Goal: Transaction & Acquisition: Purchase product/service

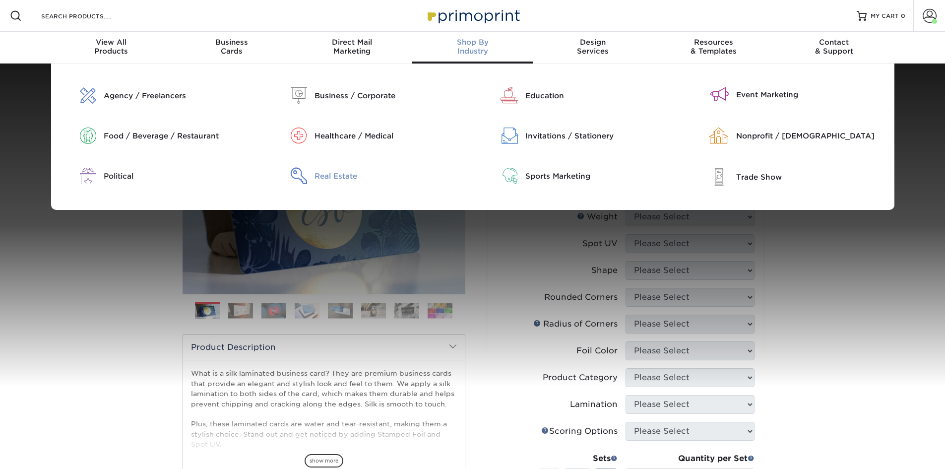
click at [333, 179] on div "Real Estate" at bounding box center [390, 176] width 151 height 11
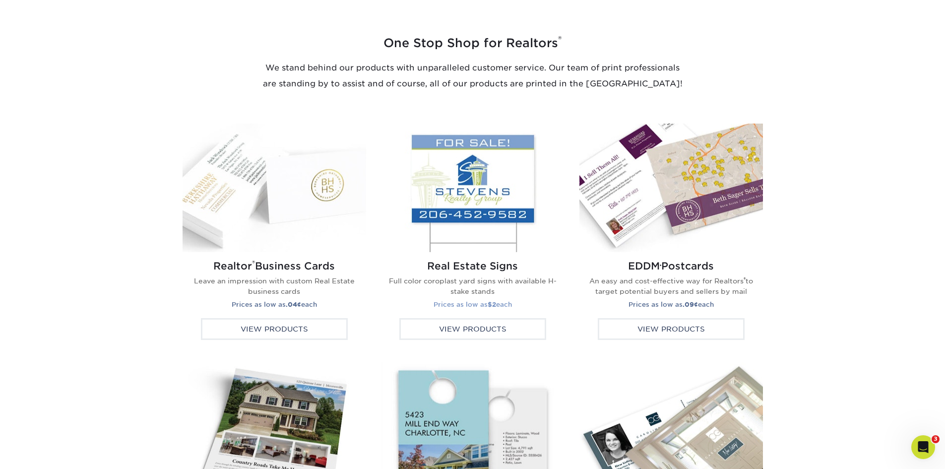
scroll to position [1538, 0]
click at [439, 145] on img at bounding box center [473, 188] width 184 height 129
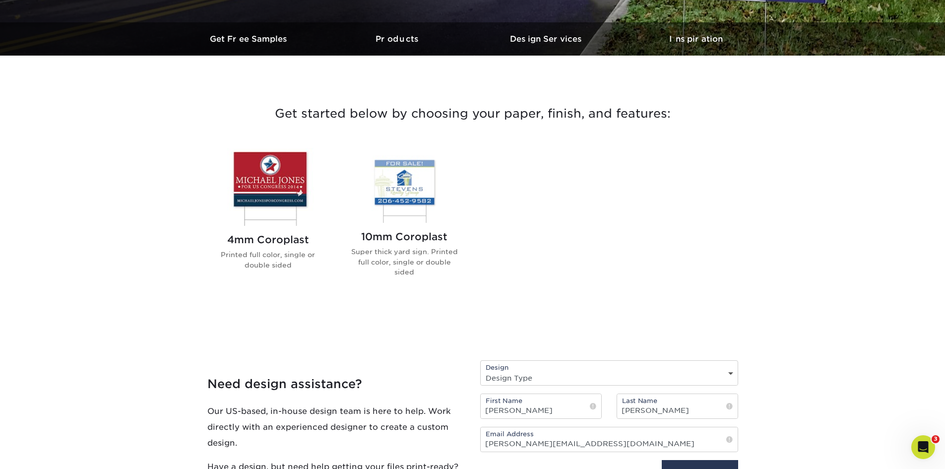
scroll to position [298, 0]
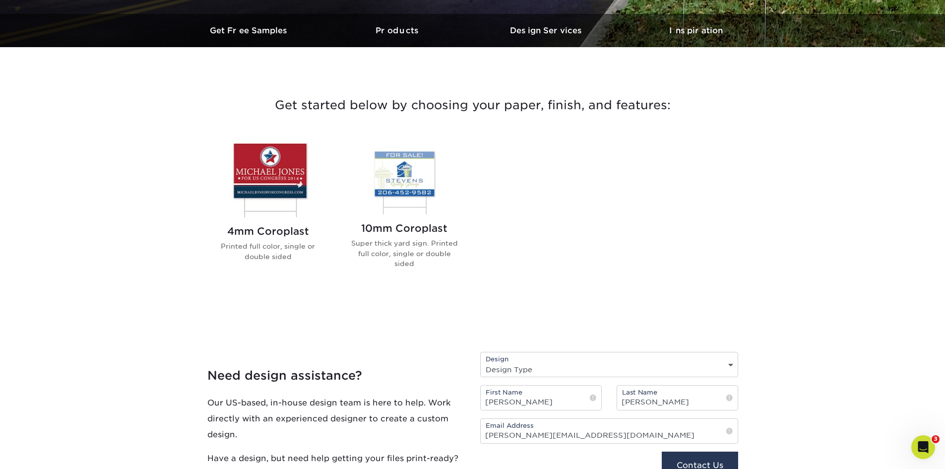
click at [279, 160] on img at bounding box center [268, 178] width 113 height 78
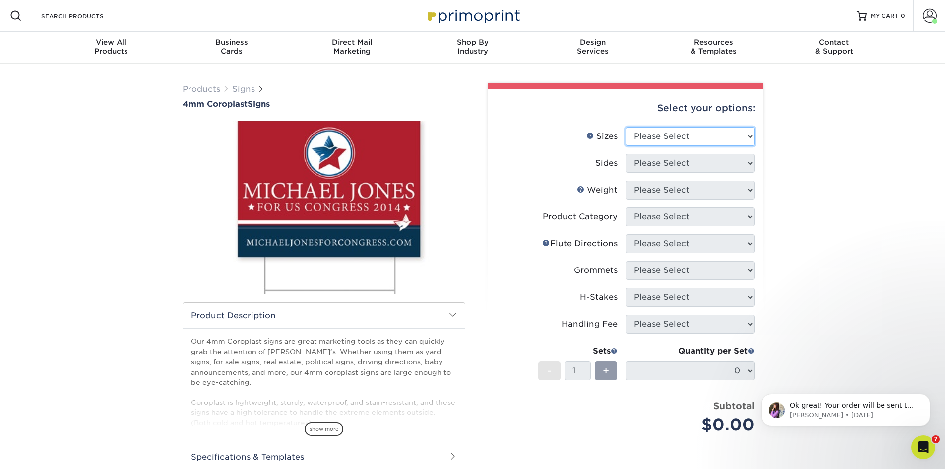
click at [681, 137] on select "Please Select 12" x 18" 18" x 24" 24" x 24" 24" x 36"" at bounding box center [690, 136] width 129 height 19
select select "18.00x24.00"
click at [626, 127] on select "Please Select 12" x 18" 18" x 24" 24" x 24" 24" x 36"" at bounding box center [690, 136] width 129 height 19
click at [672, 165] on select "Please Select Print Both Sides Print Front Only" at bounding box center [690, 163] width 129 height 19
select select "13abbda7-1d64-4f25-8bb2-c179b224825d"
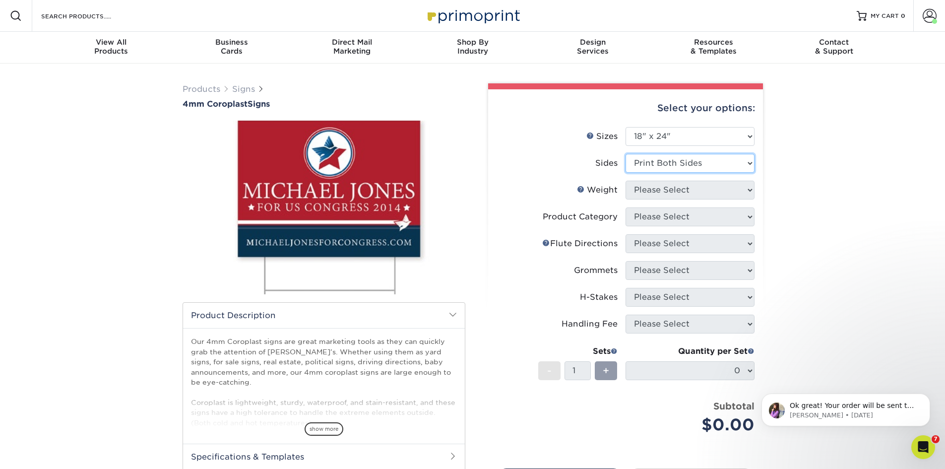
click at [626, 154] on select "Please Select Print Both Sides Print Front Only" at bounding box center [690, 163] width 129 height 19
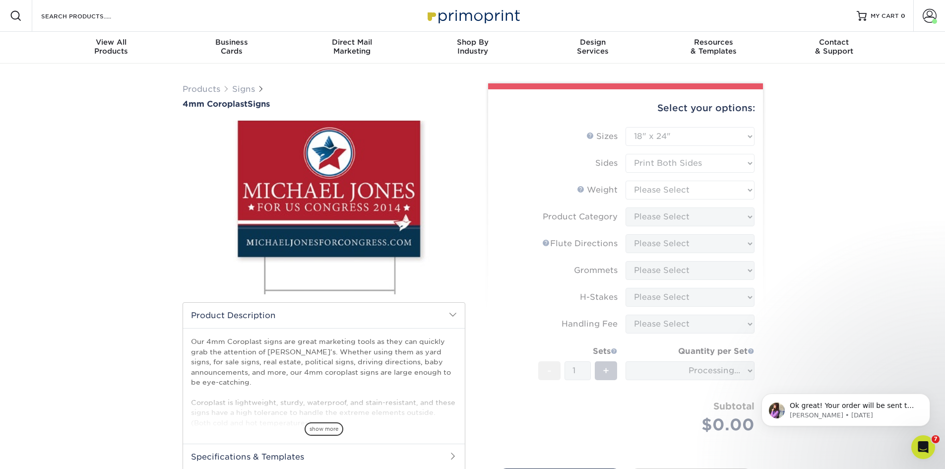
click at [673, 201] on form "Sizes Help Sizes Please Select 12" x 18" 18" x 24" 24" x 24" 24" x 36" Sides Pl…" at bounding box center [625, 292] width 259 height 330
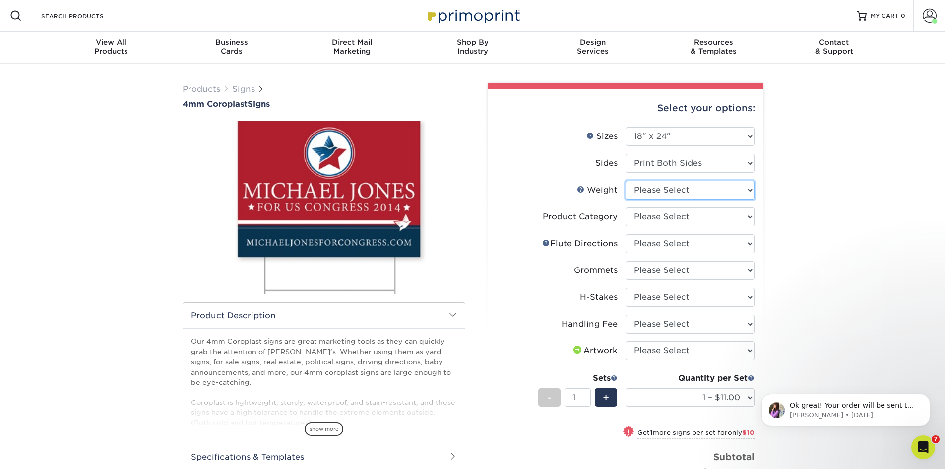
click at [666, 189] on select "Please Select 4CORO" at bounding box center [690, 190] width 129 height 19
select select "4CORO"
click at [626, 181] on select "Please Select 4CORO" at bounding box center [690, 190] width 129 height 19
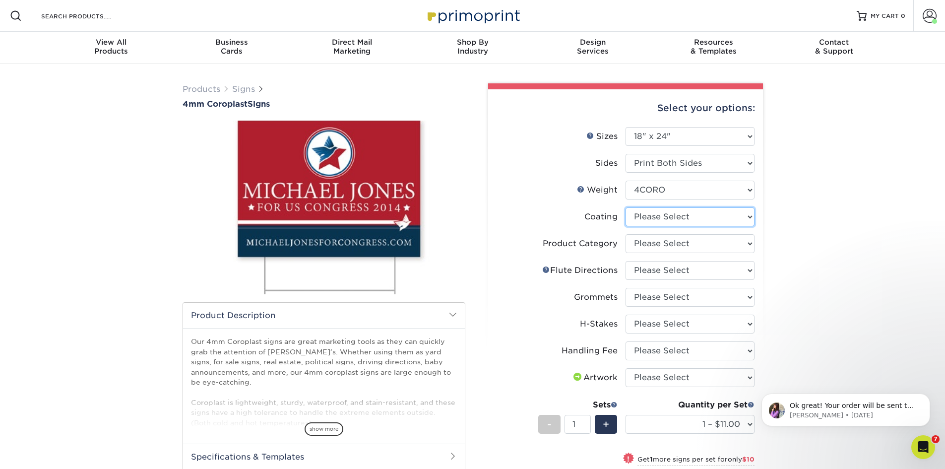
click at [637, 215] on select at bounding box center [690, 216] width 129 height 19
select select "3e7618de-abca-4bda-9f97-8b9129e913d8"
click at [626, 207] on select at bounding box center [690, 216] width 129 height 19
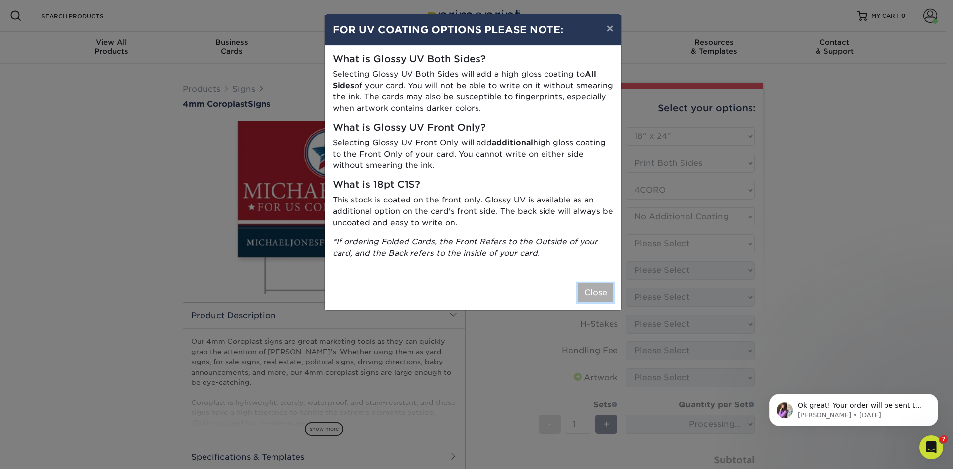
click at [602, 294] on button "Close" at bounding box center [596, 292] width 36 height 19
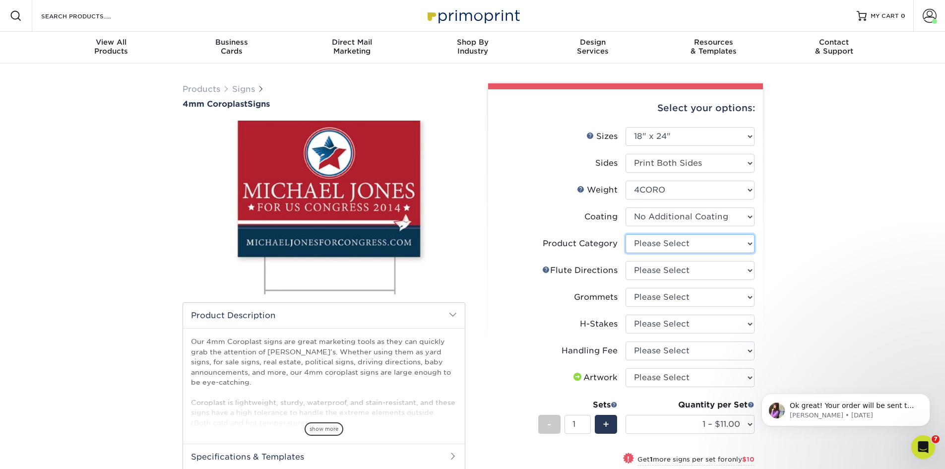
click at [679, 244] on select "Please Select Coroplast Signs" at bounding box center [690, 243] width 129 height 19
select select "b3582ed5-6912-492c-8440-2cc51afdb8e1"
click at [626, 234] on select "Please Select Coroplast Signs" at bounding box center [690, 243] width 129 height 19
click at [676, 267] on select "Please Select Flute Direction (Horizontal) Flute Direction (Vertical)" at bounding box center [690, 270] width 129 height 19
select select "b9474d6d-25b7-40b8-b284-85b7690982f8"
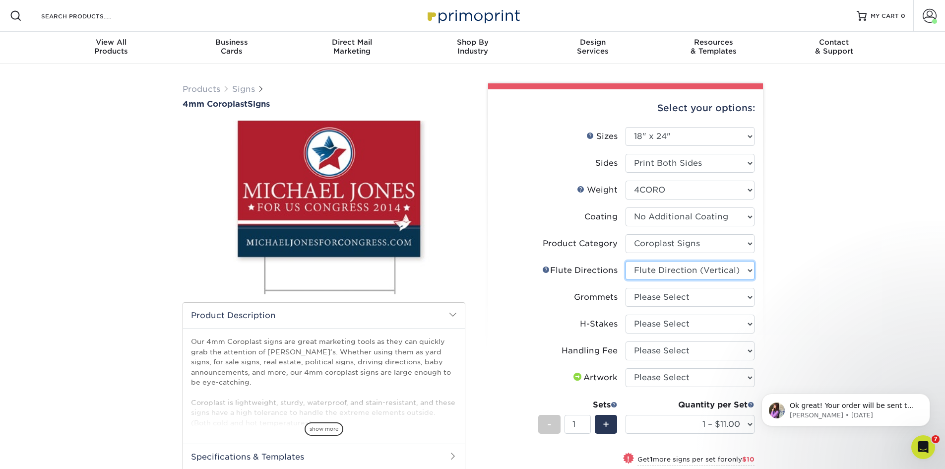
click at [626, 261] on select "Please Select Flute Direction (Horizontal) Flute Direction (Vertical)" at bounding box center [690, 270] width 129 height 19
click at [662, 293] on select "Please Select No Grommets Yes, Grommet All 4 Corners Yes, Grommets Top Corners …" at bounding box center [690, 297] width 129 height 19
select select "90d329df-db80-4206-b821-ff9d3f363977"
click at [626, 288] on select "Please Select No Grommets Yes, Grommet All 4 Corners Yes, Grommets Top Corners …" at bounding box center [690, 297] width 129 height 19
click at [658, 326] on select "Please Select No H-Stakes Yes" at bounding box center [690, 324] width 129 height 19
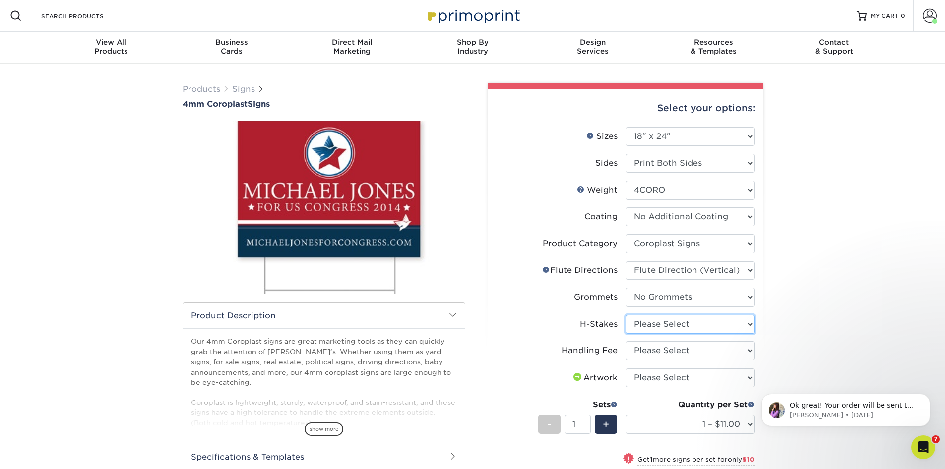
select select "8c85e97e-8b3a-46d2-b88d-acee5fa20222"
click at [626, 315] on select "Please Select No H-Stakes Yes" at bounding box center [690, 324] width 129 height 19
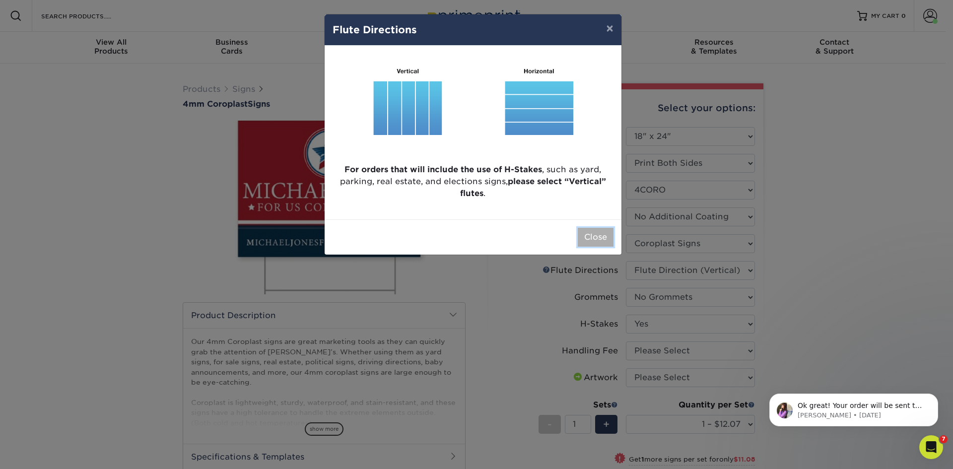
click at [592, 242] on button "Close" at bounding box center [596, 237] width 36 height 19
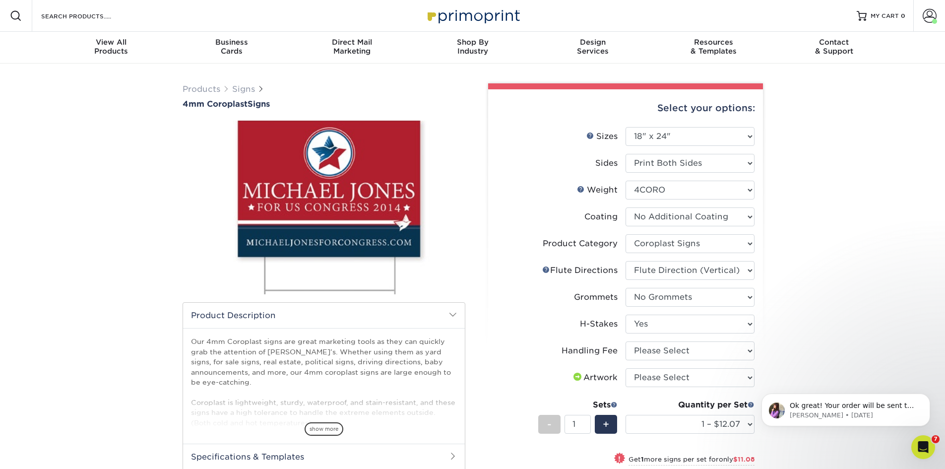
click at [645, 360] on li "Handling Fee Please Select Handling Fee" at bounding box center [626, 354] width 258 height 27
click at [646, 356] on select "Please Select Handling Fee" at bounding box center [690, 350] width 129 height 19
select select "ab74c079-444c-4260-ae6a-e09bdee8073c"
click at [626, 341] on select "Please Select Handling Fee" at bounding box center [690, 350] width 129 height 19
click at [670, 381] on select "Please Select I will upload files I need a design - $50" at bounding box center [690, 377] width 129 height 19
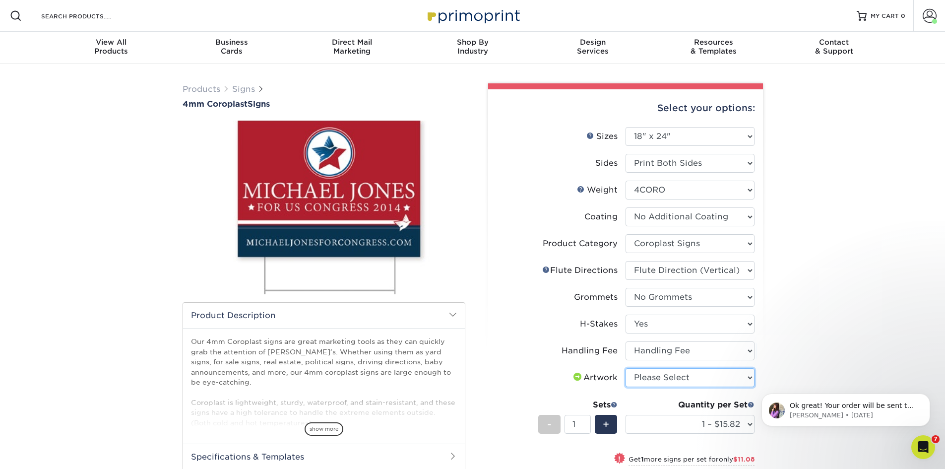
select select "upload"
click at [626, 368] on select "Please Select I will upload files I need a design - $50" at bounding box center [690, 377] width 129 height 19
click at [665, 424] on select "1 – $15.82 2 – $26.90 3 – $38.97 4 – $46.29 5 – $58.37 6 – $69.44 7 – $81.51 8 …" at bounding box center [690, 424] width 129 height 19
select select "5 – $58.37"
click at [626, 415] on select "1 – $15.82 2 – $26.90 3 – $38.97 4 – $46.29 5 – $58.37 6 – $69.44 7 – $81.51 8 …" at bounding box center [690, 424] width 129 height 19
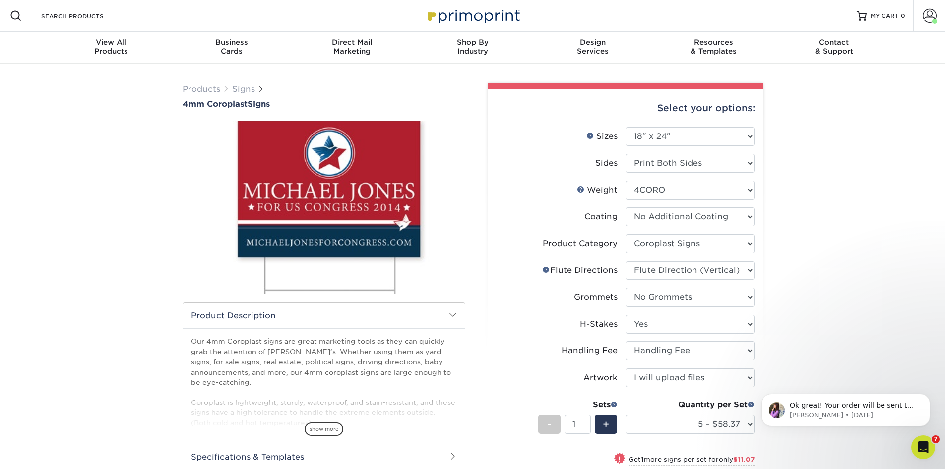
click at [805, 228] on div "Products Signs 4mm Coroplast Signs /" at bounding box center [472, 363] width 945 height 598
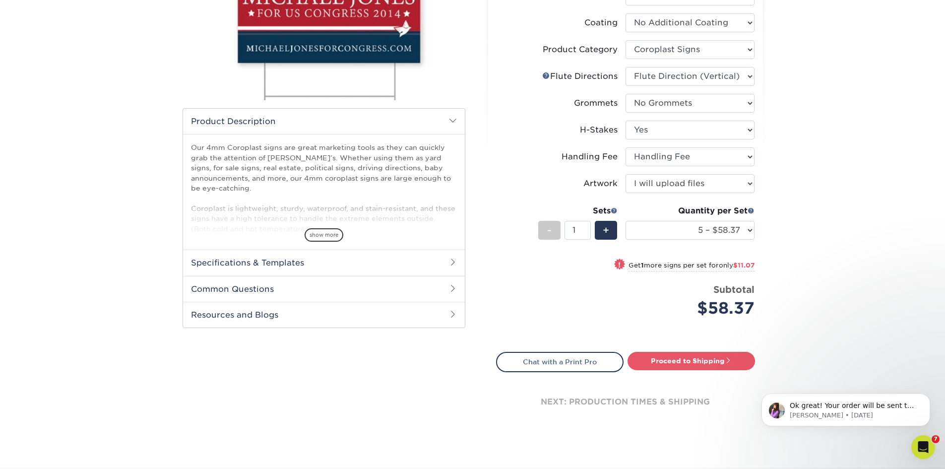
scroll to position [198, 0]
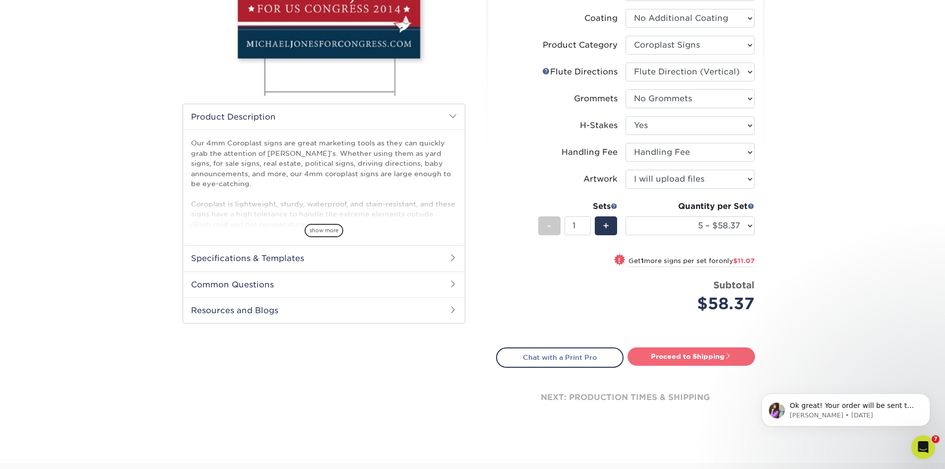
click at [698, 360] on link "Proceed to Shipping" at bounding box center [692, 356] width 128 height 18
type input "Set 1"
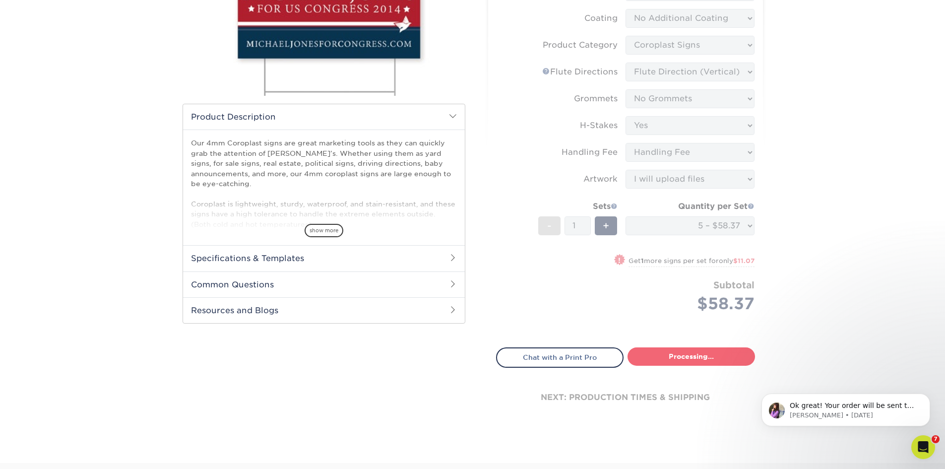
select select "94251bcf-7dae-4826-b72d-9f48af02e22a"
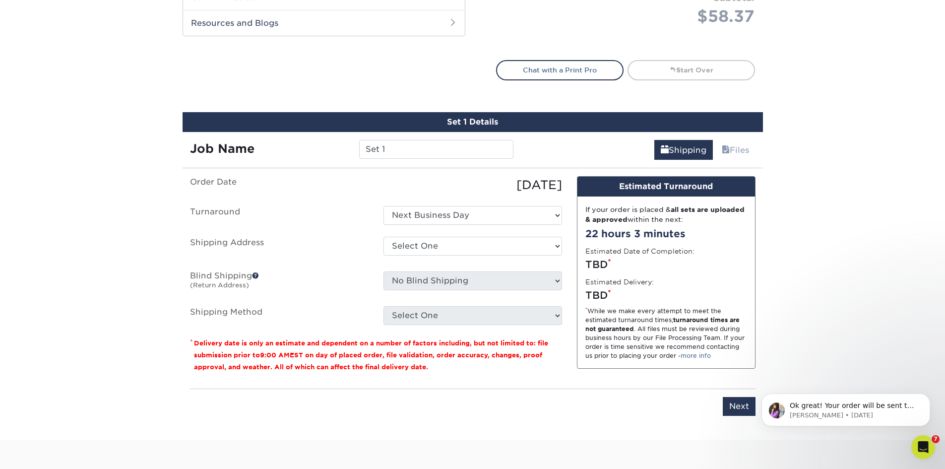
scroll to position [573, 0]
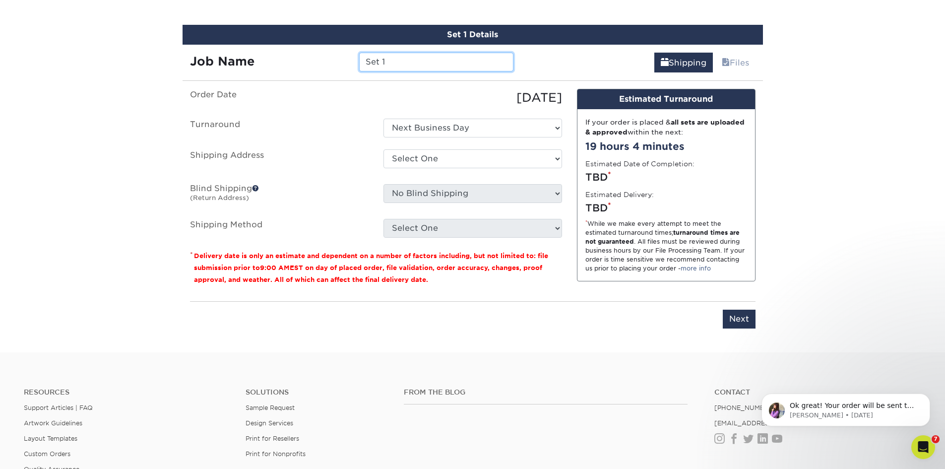
drag, startPoint x: 345, startPoint y: 63, endPoint x: 117, endPoint y: 44, distance: 229.5
type input "[PERSON_NAME] OH Signs"
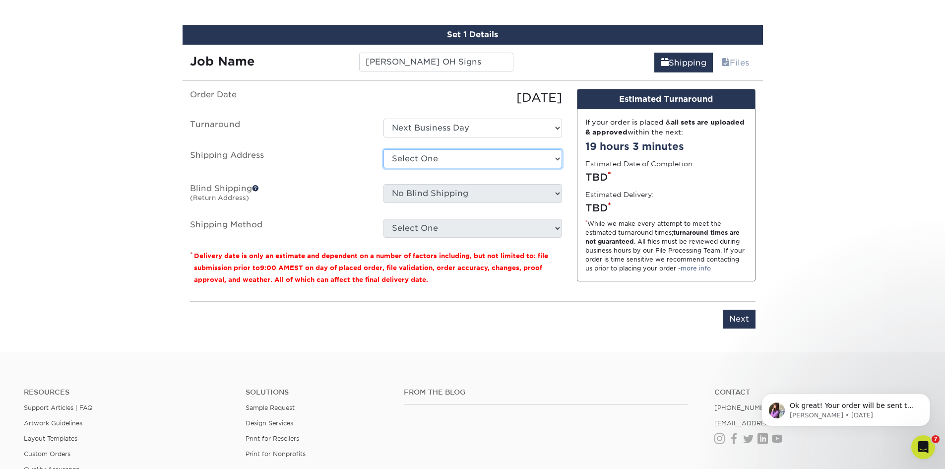
click at [418, 157] on select "Select One FH+A Office + Add New Address" at bounding box center [473, 158] width 179 height 19
select select "146956"
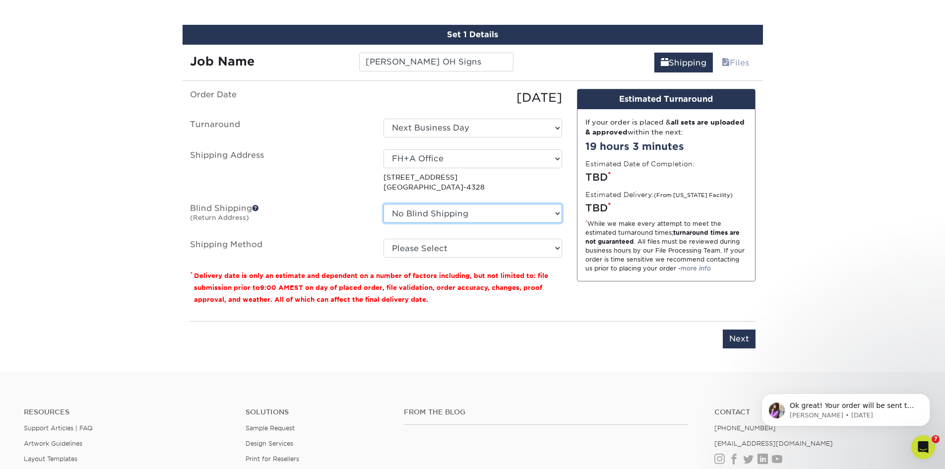
click at [431, 209] on select "No Blind Shipping FH+A Office + Add New Address" at bounding box center [473, 213] width 179 height 19
select select "146956"
click at [384, 204] on select "No Blind Shipping FH+A Office + Add New Address" at bounding box center [473, 213] width 179 height 19
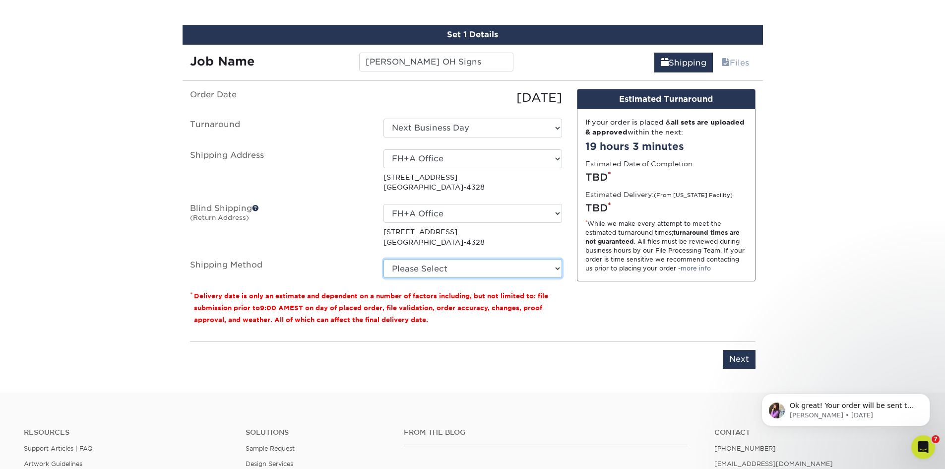
click at [436, 270] on select "Please Select Flat Rate Shipping (+$11.20) Ground Shipping (+$26.01) 3 Day Ship…" at bounding box center [473, 268] width 179 height 19
select select "G4MFLATRATE"
click at [384, 259] on select "Please Select Flat Rate Shipping (+$11.20) Ground Shipping (+$26.01) 3 Day Ship…" at bounding box center [473, 268] width 179 height 19
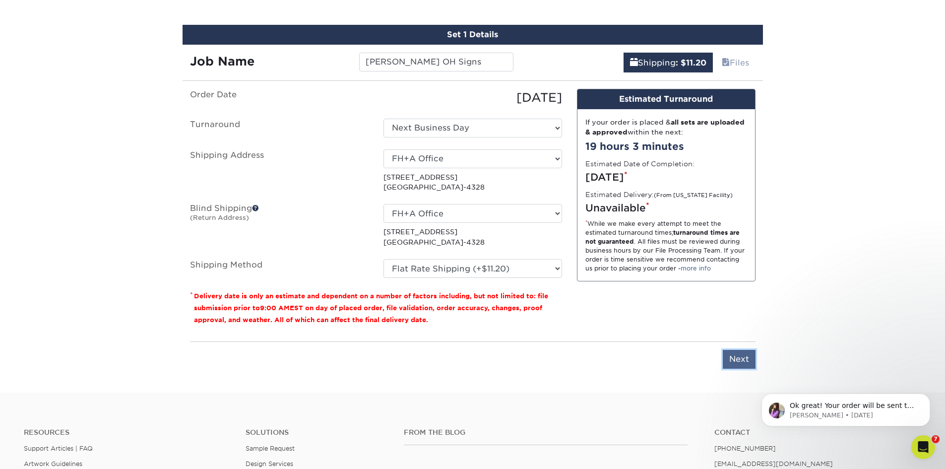
click at [727, 356] on input "Next" at bounding box center [739, 359] width 33 height 19
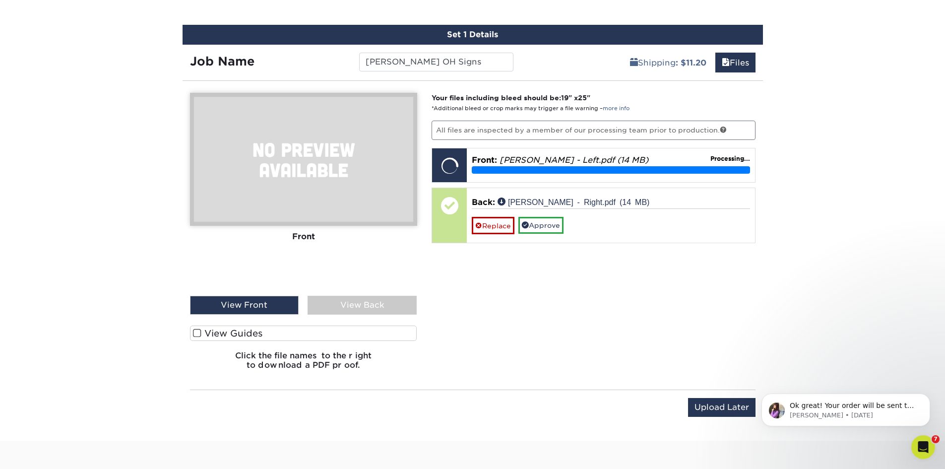
click at [376, 309] on div "View Back" at bounding box center [362, 305] width 109 height 19
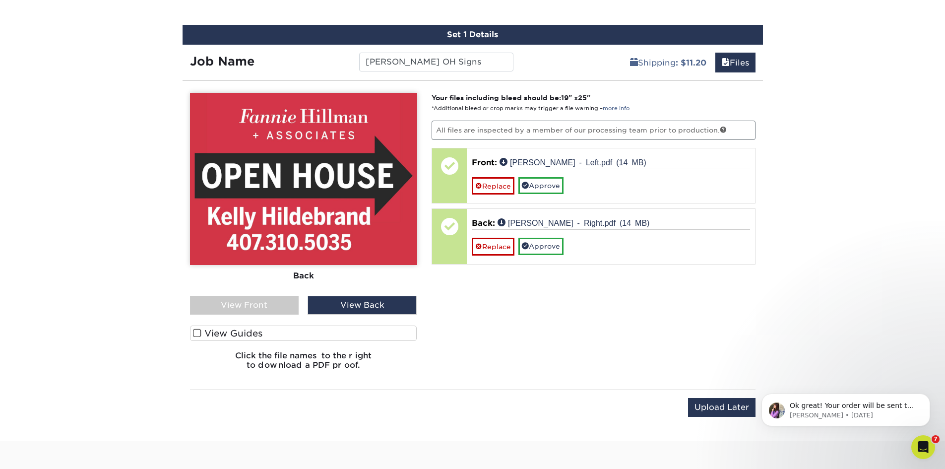
click at [279, 304] on div "View Front" at bounding box center [244, 305] width 109 height 19
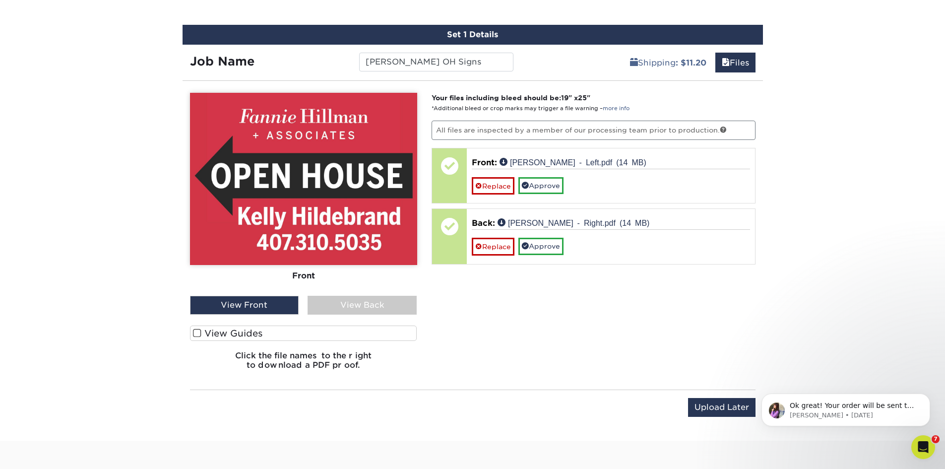
click at [351, 307] on div "View Back" at bounding box center [362, 305] width 109 height 19
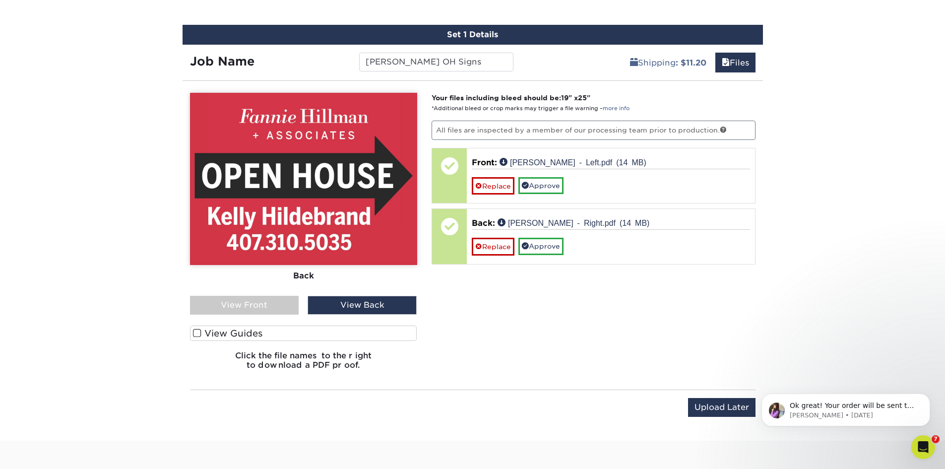
click at [289, 310] on div "View Front" at bounding box center [244, 305] width 109 height 19
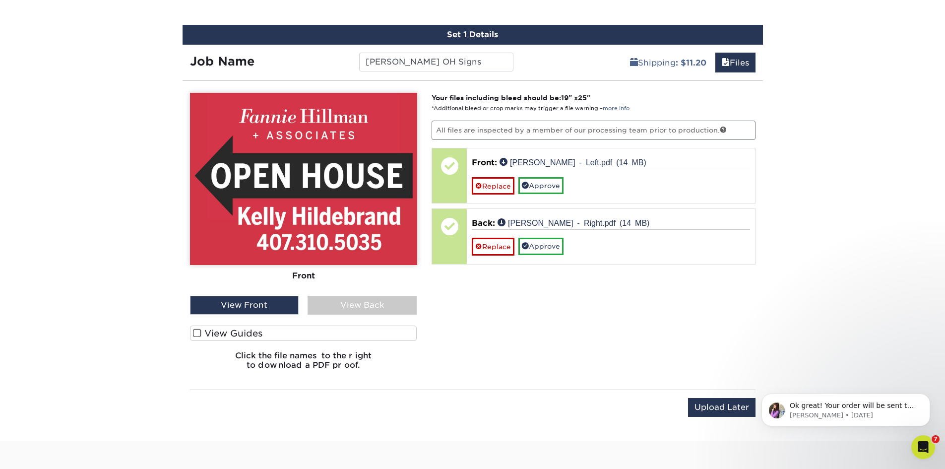
click at [345, 298] on div "View Back" at bounding box center [362, 305] width 109 height 19
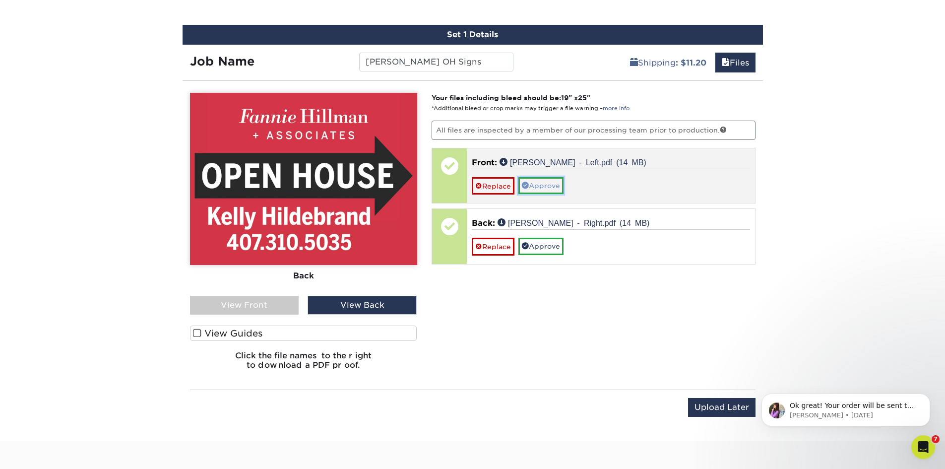
click at [538, 186] on link "Approve" at bounding box center [540, 185] width 45 height 17
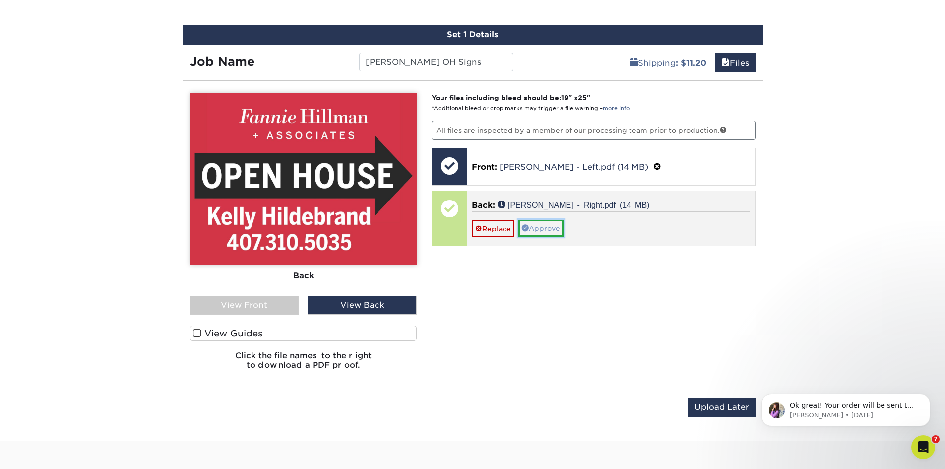
click at [540, 231] on link "Approve" at bounding box center [540, 228] width 45 height 17
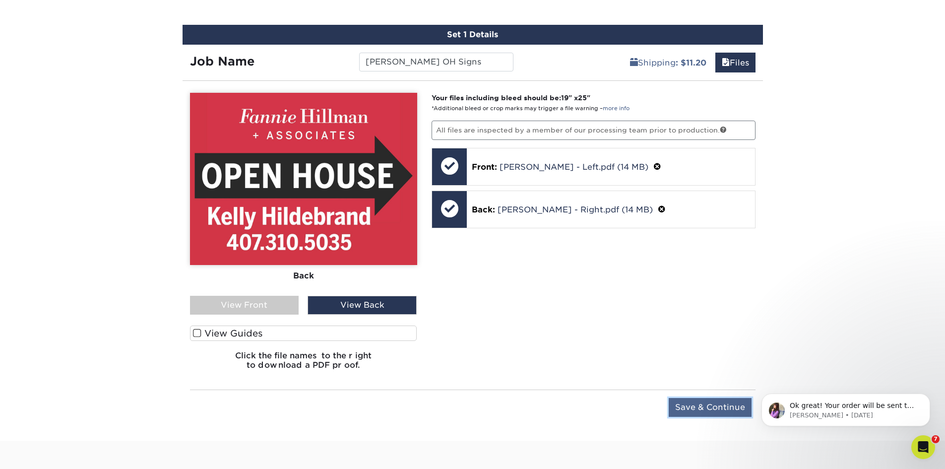
click at [721, 406] on input "Save & Continue" at bounding box center [710, 407] width 83 height 19
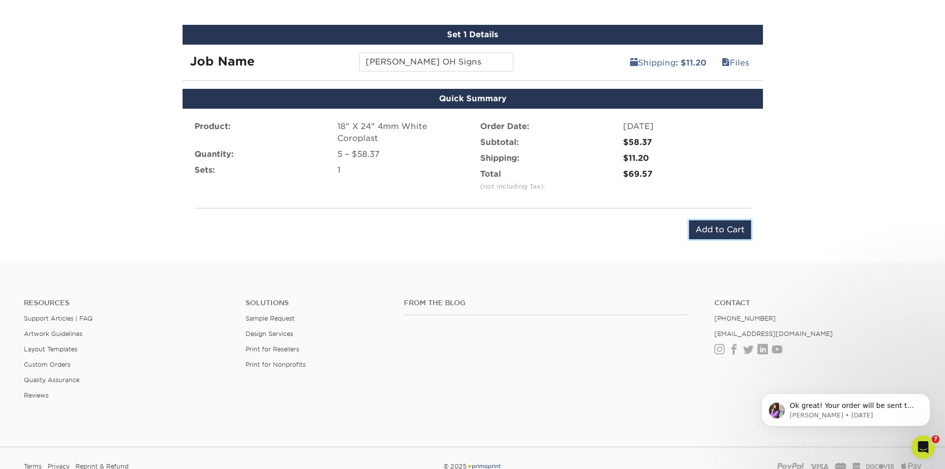
click at [714, 237] on input "Add to Cart" at bounding box center [720, 229] width 62 height 19
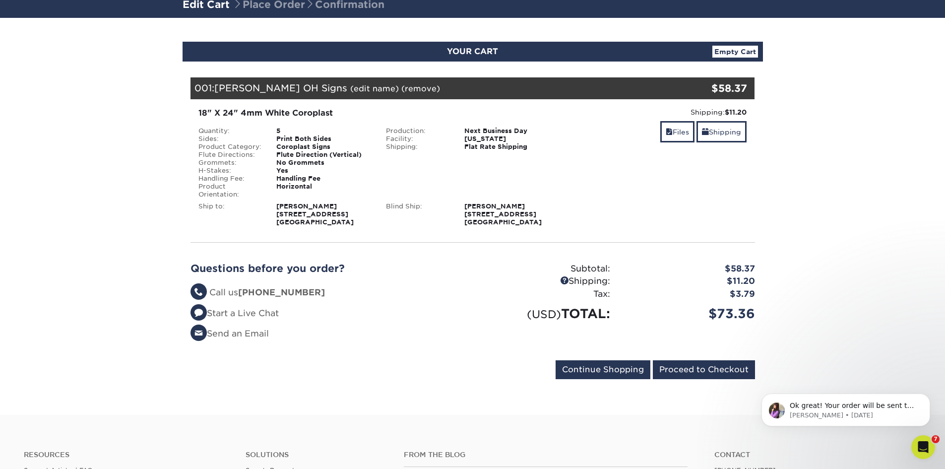
scroll to position [99, 0]
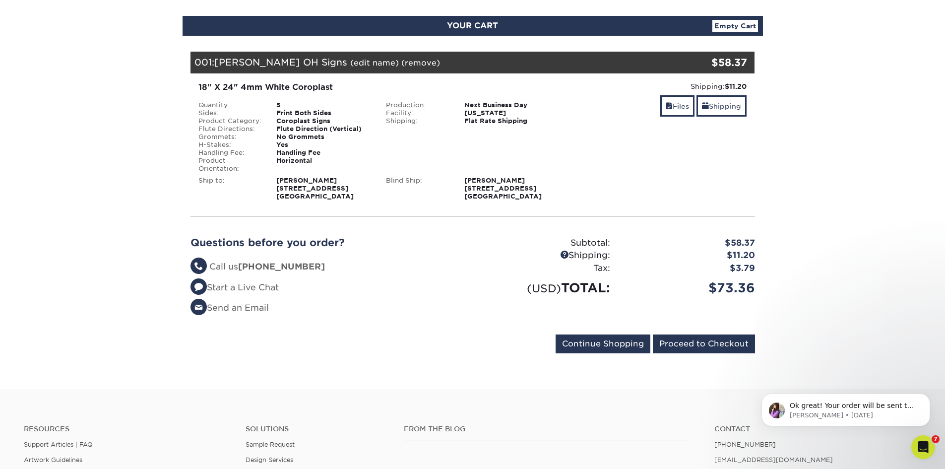
click at [708, 330] on div "Questions before you order? Questions? Call us [PHONE_NUMBER] Start a Live Chat…" at bounding box center [472, 280] width 579 height 110
click at [708, 337] on input "Proceed to Checkout" at bounding box center [704, 343] width 102 height 19
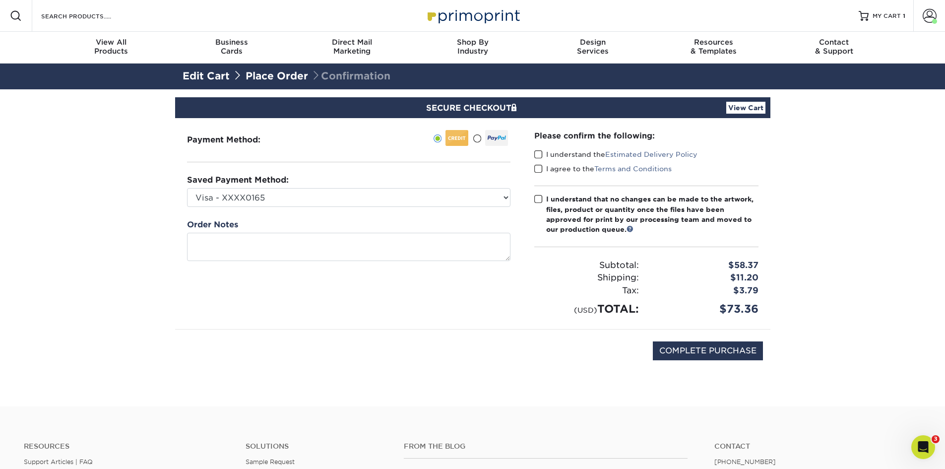
click at [537, 155] on span at bounding box center [538, 154] width 8 height 9
click at [0, 0] on input "I understand the Estimated Delivery Policy" at bounding box center [0, 0] width 0 height 0
click at [540, 167] on span at bounding box center [538, 168] width 8 height 9
click at [0, 0] on input "I agree to the Terms and Conditions" at bounding box center [0, 0] width 0 height 0
click at [540, 199] on span at bounding box center [538, 198] width 8 height 9
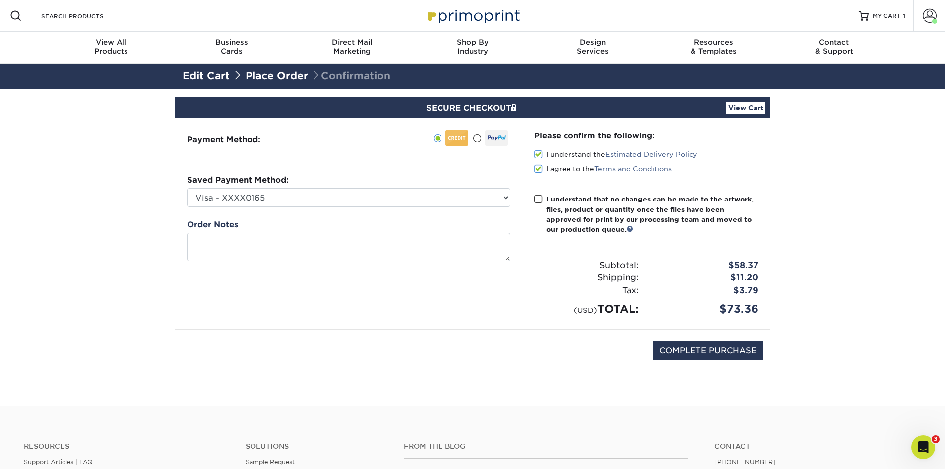
click at [0, 0] on input "I understand that no changes can be made to the artwork, files, product or quan…" at bounding box center [0, 0] width 0 height 0
click at [699, 354] on input "COMPLETE PURCHASE" at bounding box center [708, 350] width 110 height 19
type input "PROCESSING, PLEASE WAIT..."
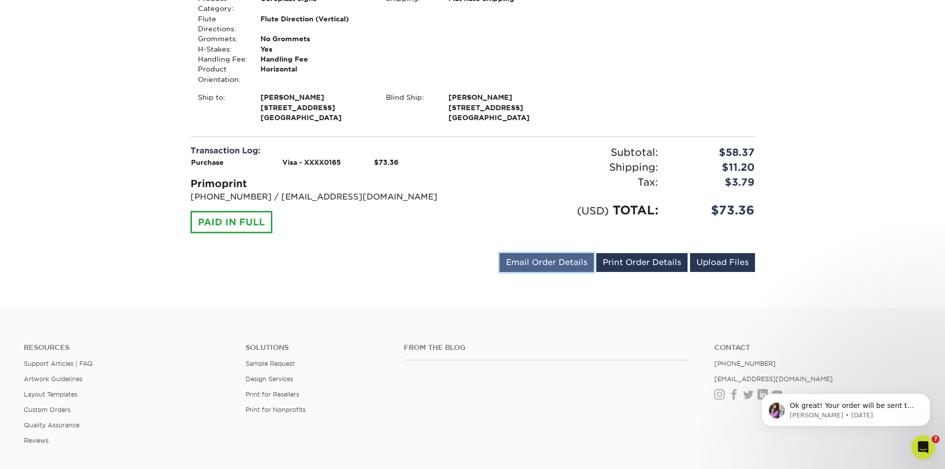
click at [543, 270] on link "Email Order Details" at bounding box center [547, 262] width 94 height 19
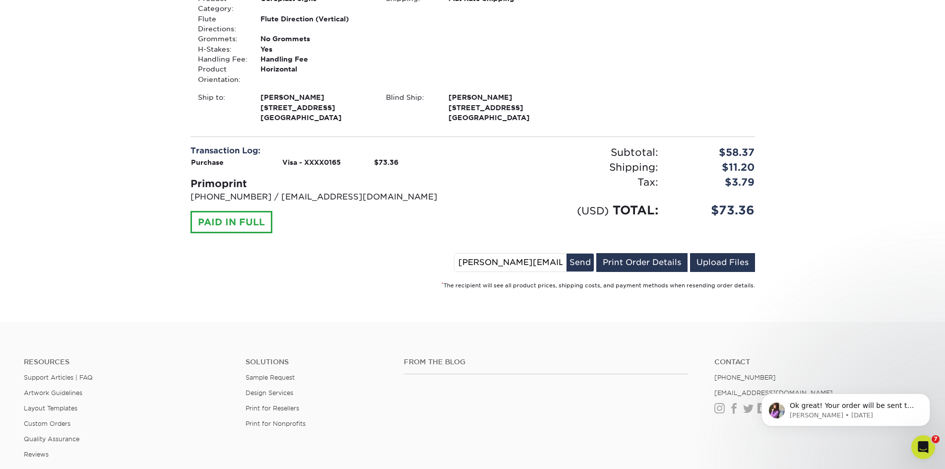
drag, startPoint x: 476, startPoint y: 262, endPoint x: 448, endPoint y: 264, distance: 28.3
click at [448, 264] on div "[PERSON_NAME][EMAIL_ADDRESS][DOMAIN_NAME] Send Email Order Details Print Order …" at bounding box center [473, 264] width 565 height 23
type input "[PERSON_NAME][EMAIL_ADDRESS][DOMAIN_NAME]"
click at [568, 267] on button "Send" at bounding box center [580, 263] width 27 height 18
